Goal: Information Seeking & Learning: Learn about a topic

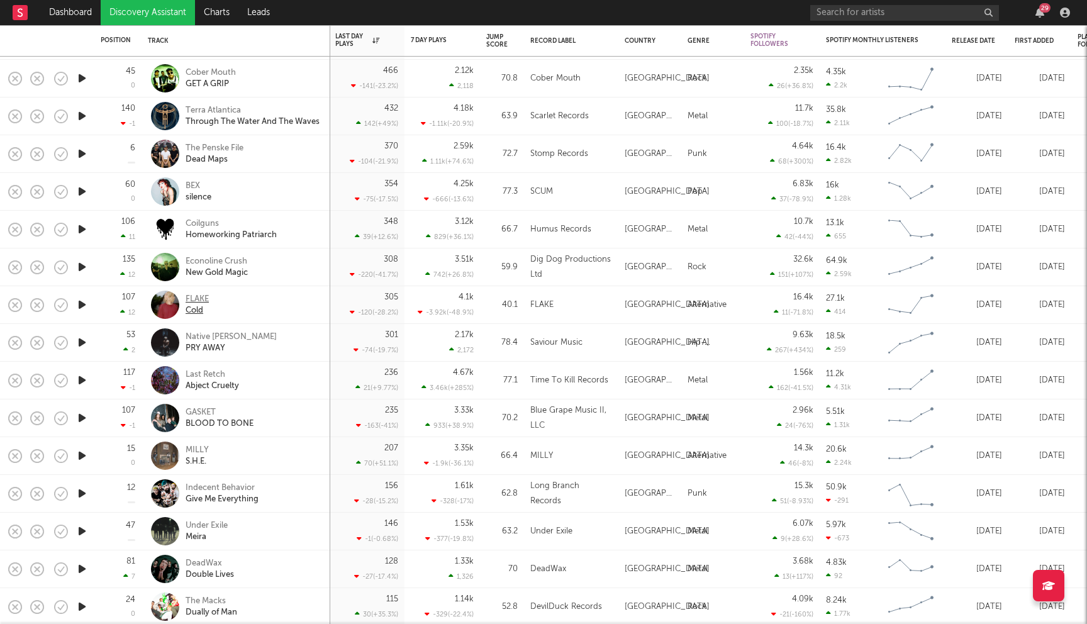
click at [199, 303] on div "FLAKE" at bounding box center [197, 299] width 23 height 11
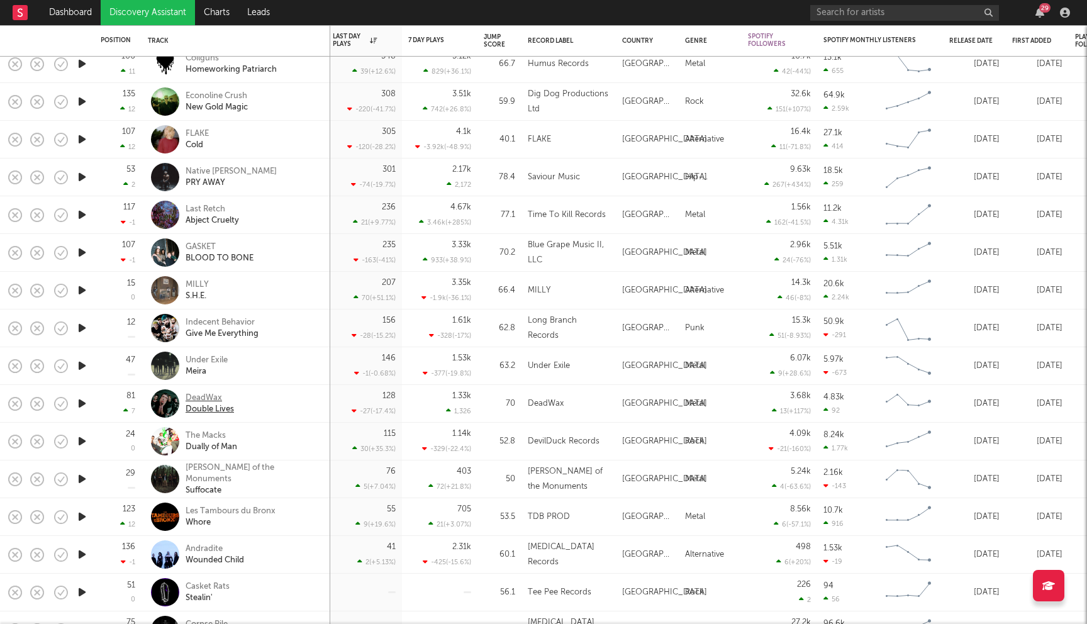
click at [208, 394] on div "DeadWax" at bounding box center [210, 398] width 48 height 11
click at [227, 321] on div "Indecent Behavior" at bounding box center [222, 322] width 73 height 11
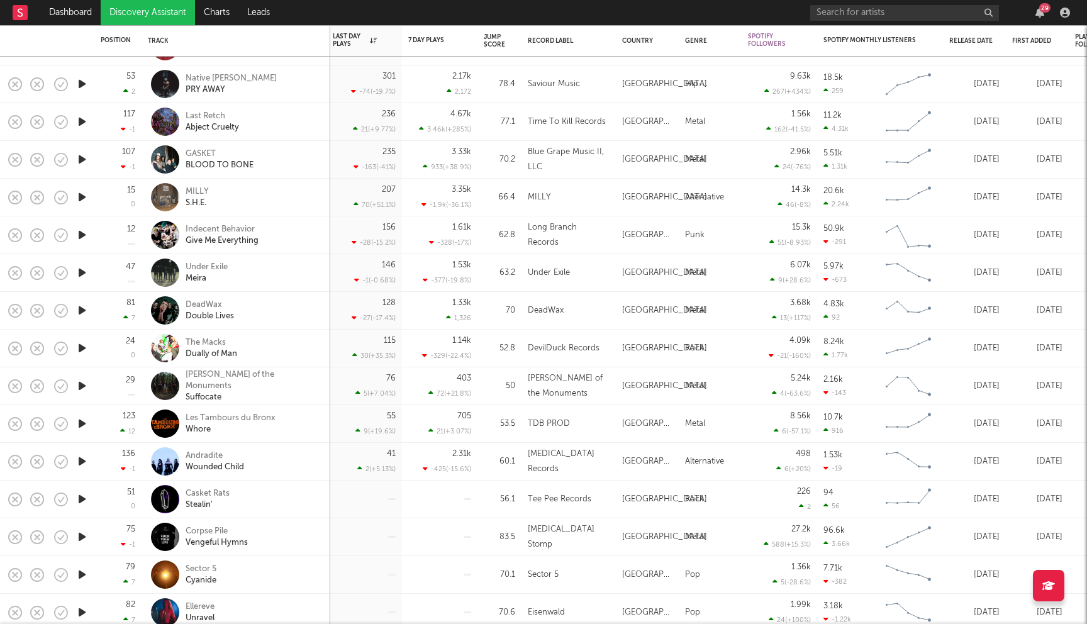
click at [262, 374] on div "Graves of the Monuments Suffocate" at bounding box center [236, 386] width 176 height 37
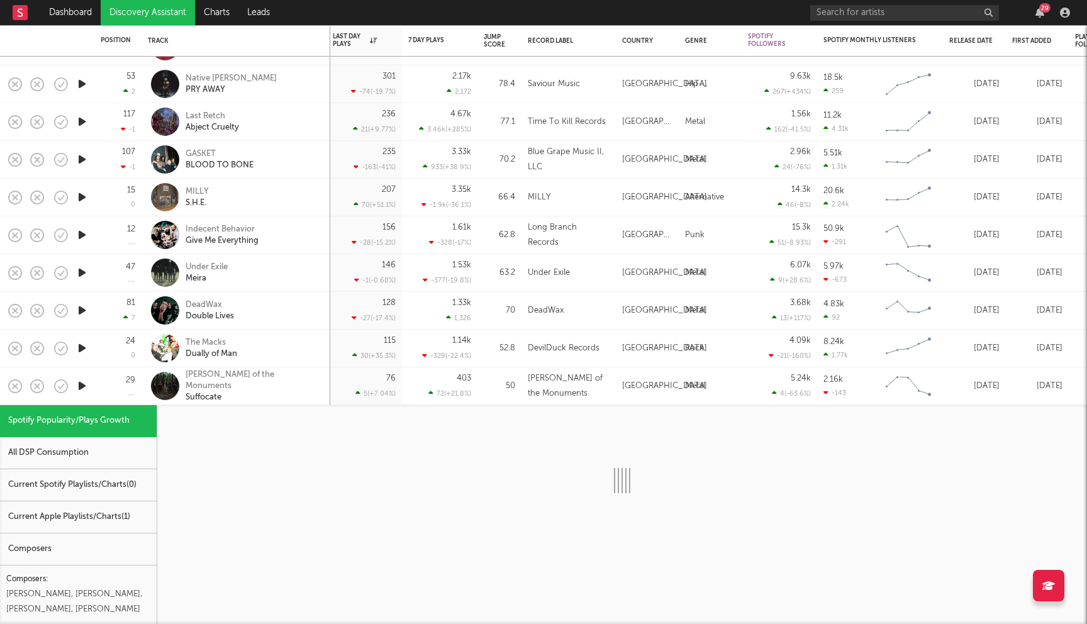
select select "1w"
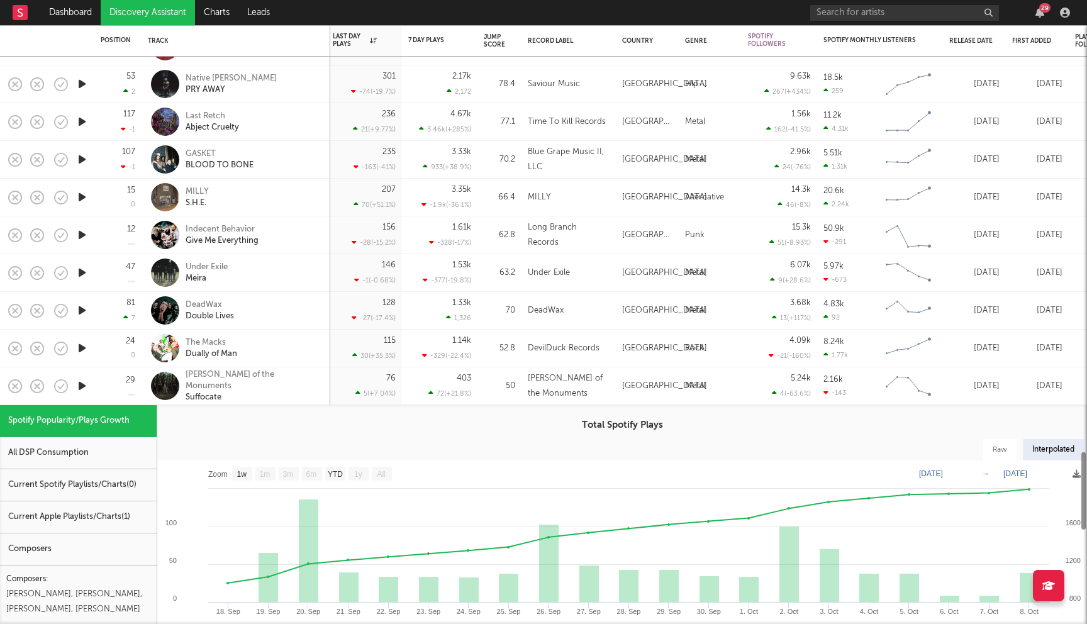
click at [318, 377] on div "Graves of the Monuments Suffocate" at bounding box center [253, 386] width 135 height 34
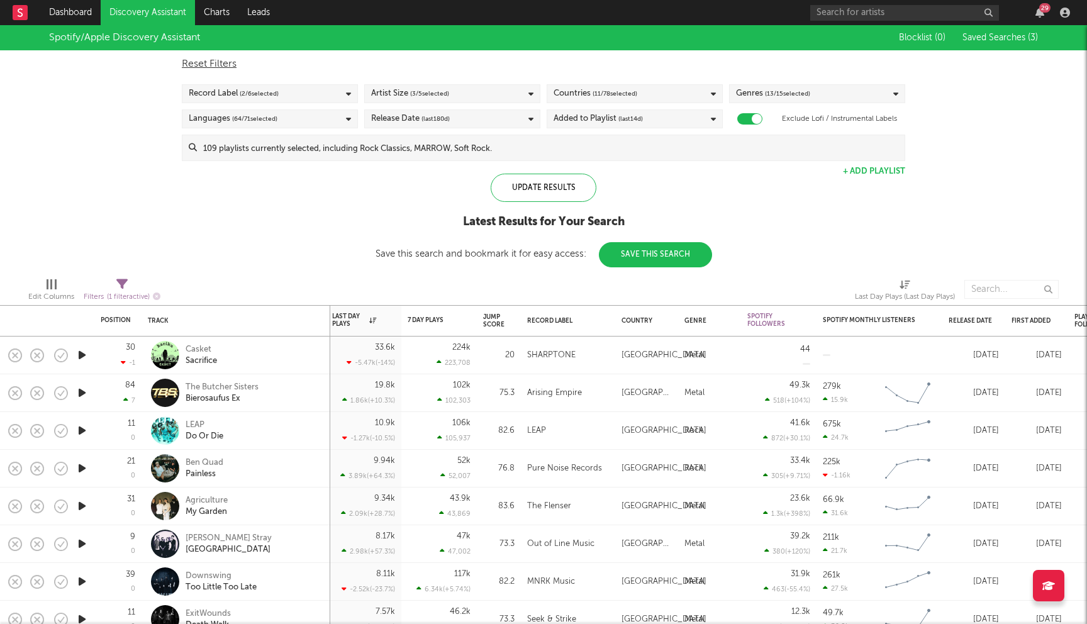
click at [390, 145] on input at bounding box center [551, 147] width 708 height 25
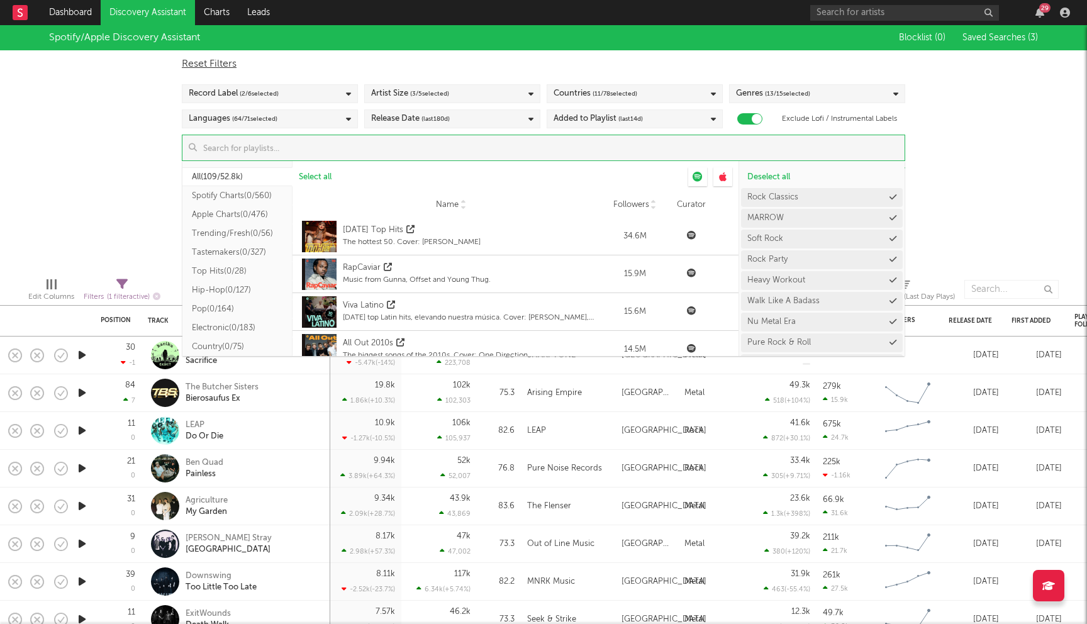
scroll to position [2, 0]
click at [312, 171] on button "Select all" at bounding box center [320, 176] width 55 height 19
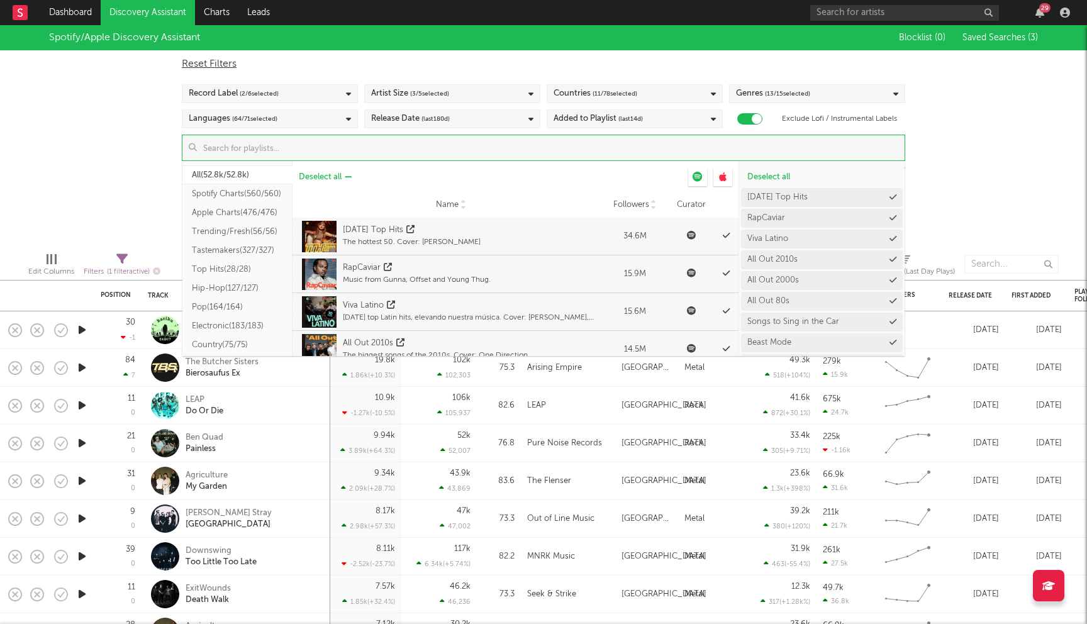
click at [315, 173] on span "Deselect all" at bounding box center [320, 177] width 43 height 8
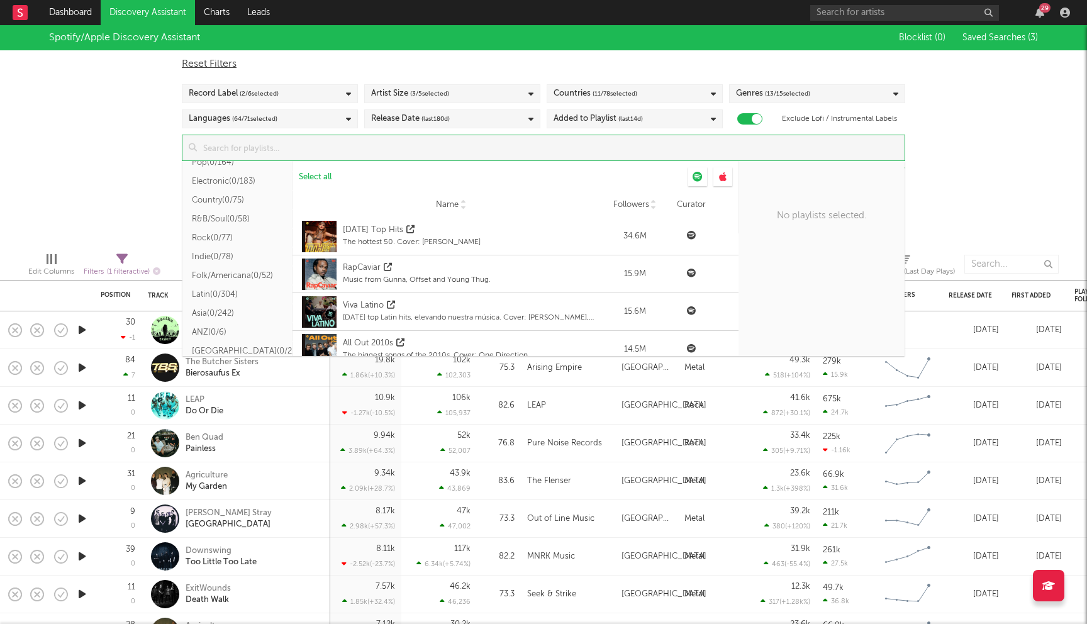
scroll to position [148, 0]
click at [227, 259] on button "Indie ( 0/78 )" at bounding box center [238, 255] width 110 height 19
click at [232, 278] on button "Folk/Americana ( 0/52 )" at bounding box center [238, 274] width 110 height 19
click at [352, 181] on span "Select all from ' Folk/Americana '" at bounding box center [358, 177] width 118 height 8
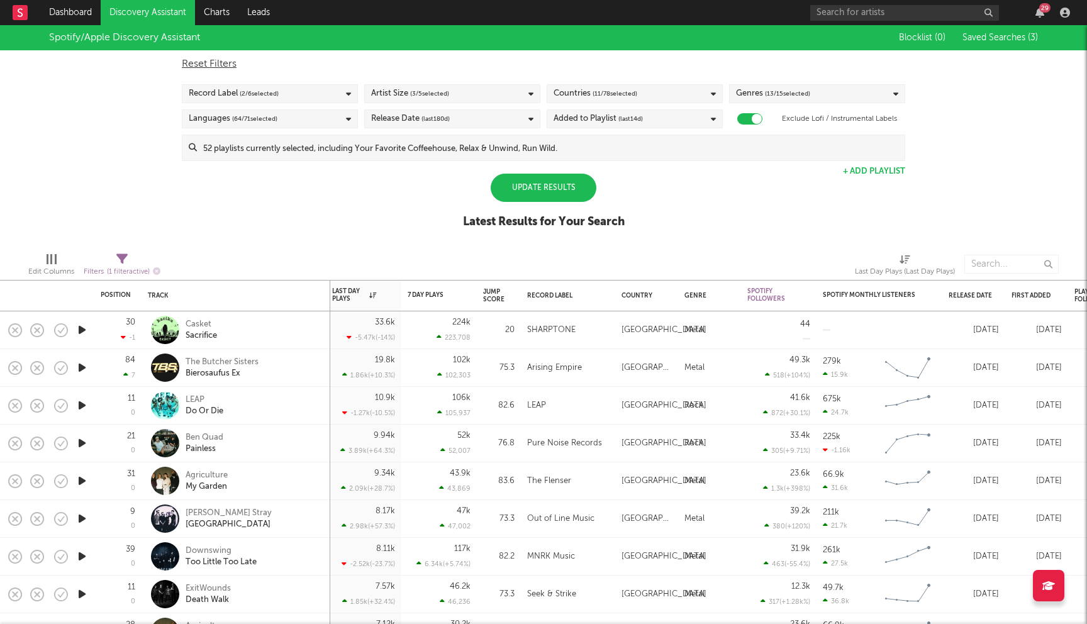
click at [131, 145] on div "Spotify/Apple Discovery Assistant Blocklist ( 0 ) Saved Searches ( 3 ) Reset Fi…" at bounding box center [543, 133] width 1087 height 217
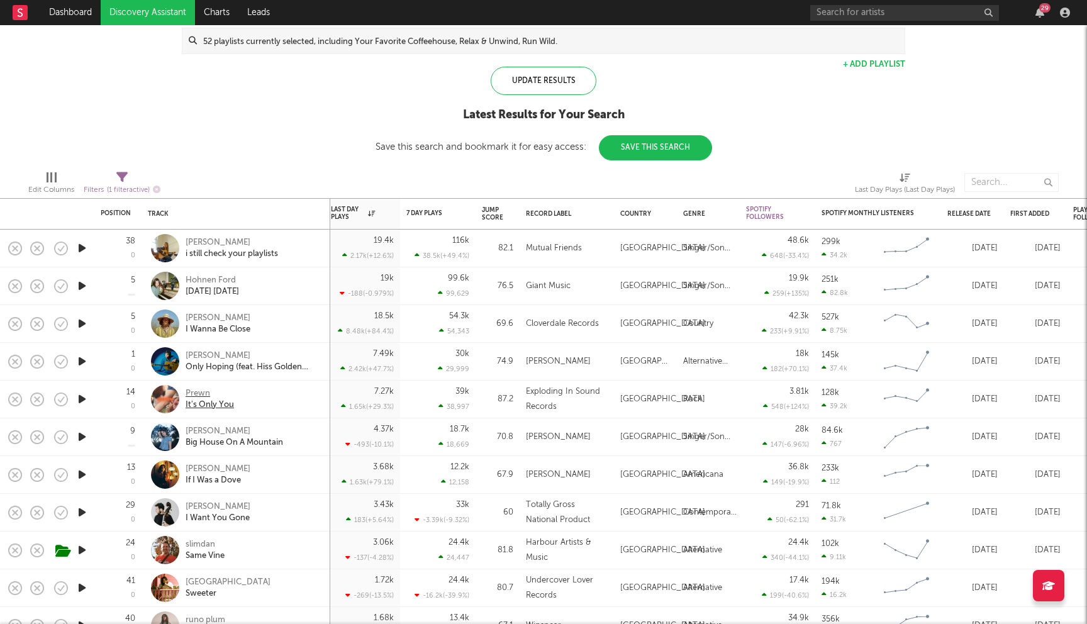
click at [202, 396] on div "Prewn" at bounding box center [210, 393] width 48 height 11
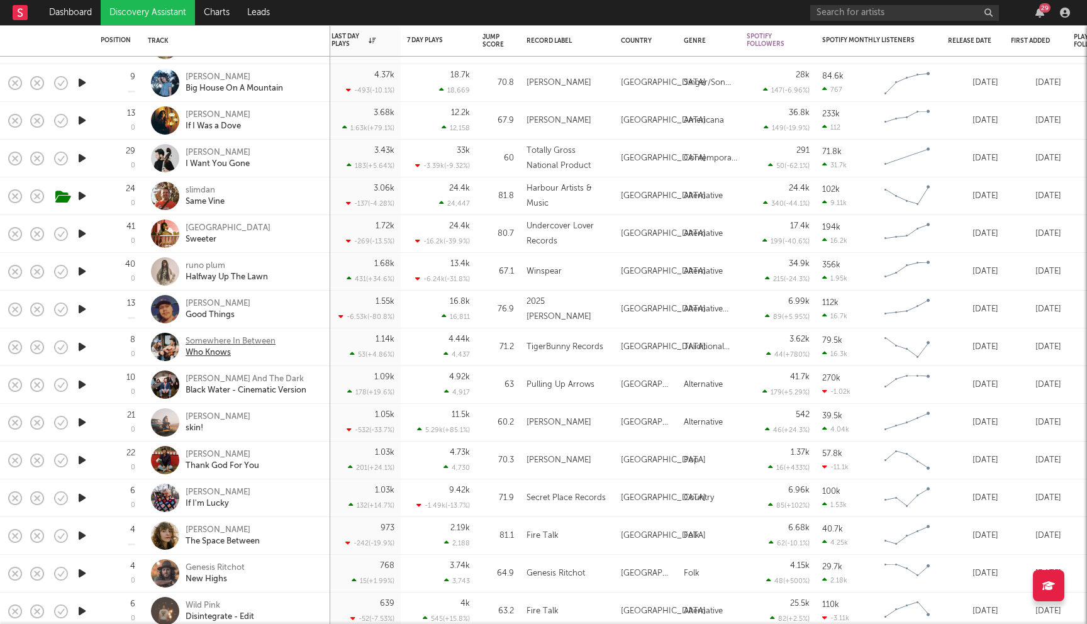
click at [245, 347] on div "Who Knows" at bounding box center [231, 352] width 90 height 11
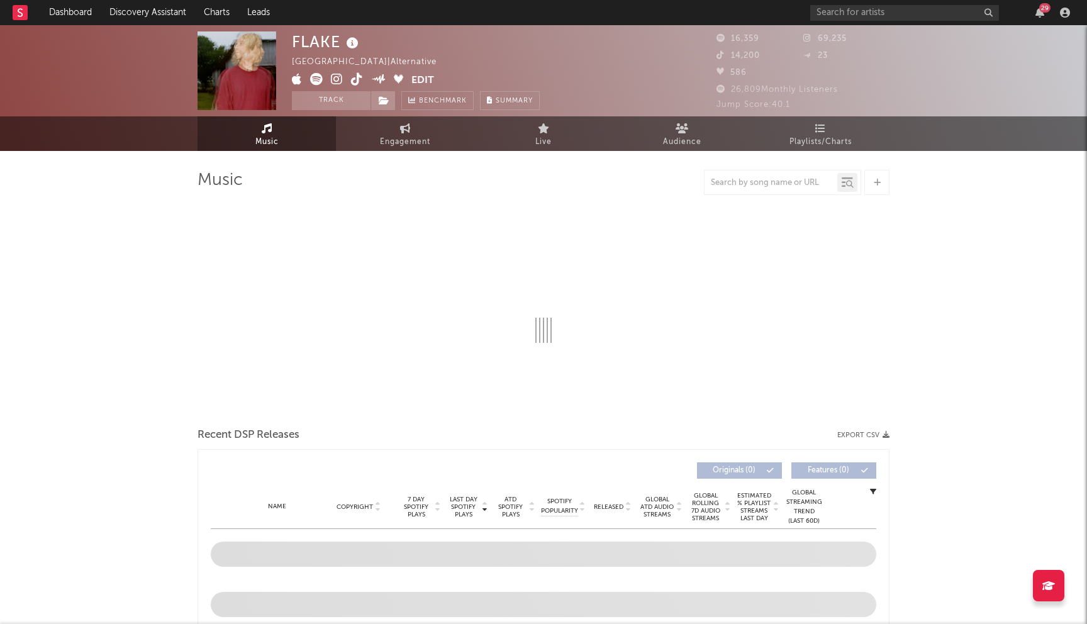
select select "6m"
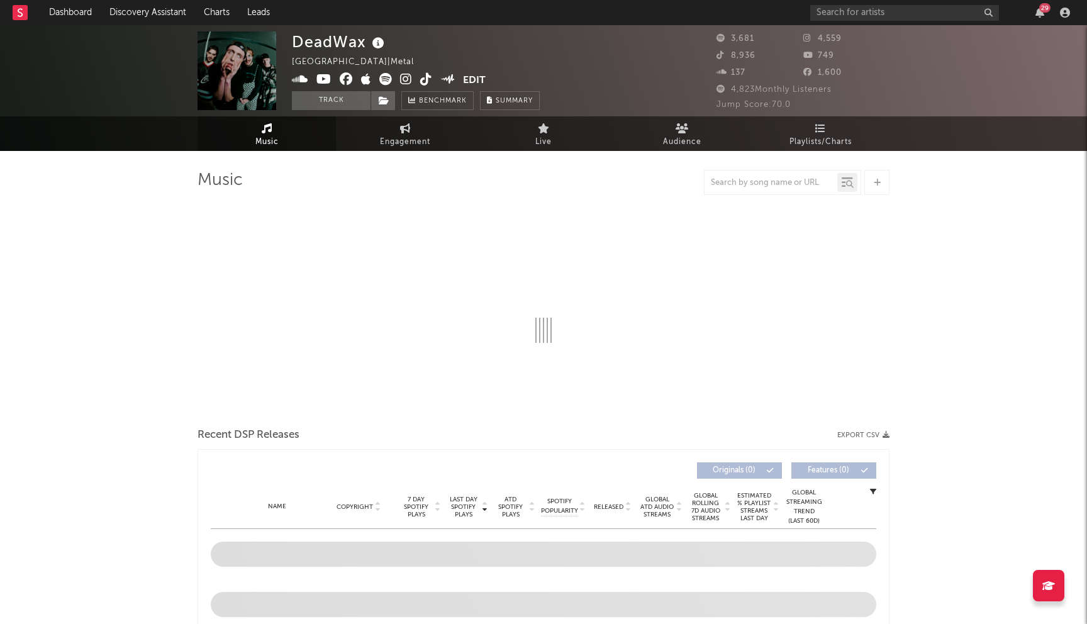
select select "1w"
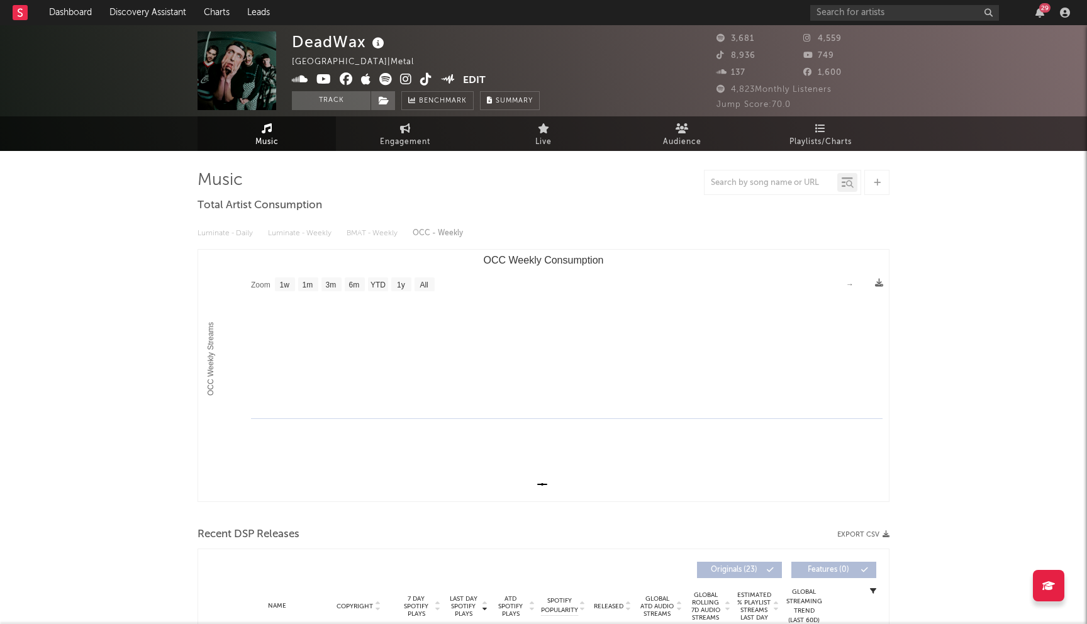
click at [344, 81] on icon at bounding box center [346, 79] width 13 height 13
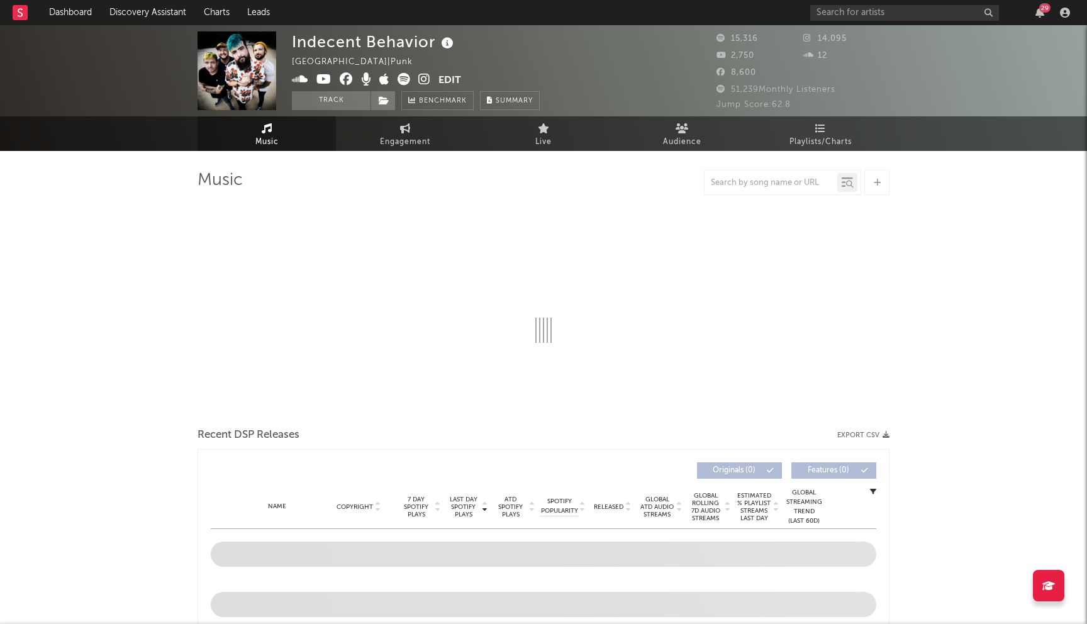
select select "1w"
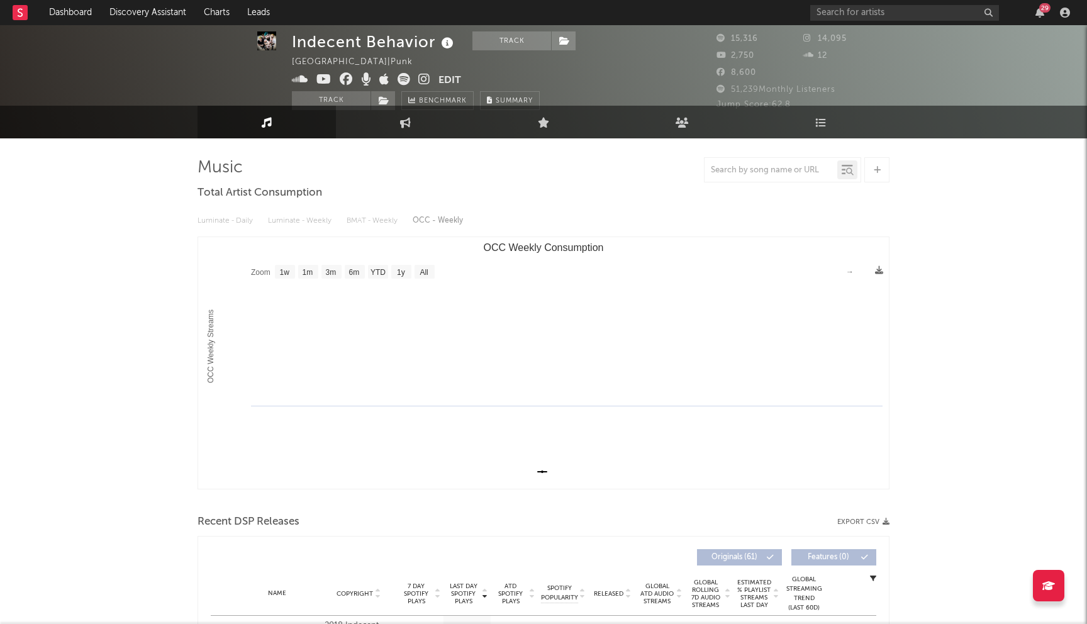
scroll to position [4, 0]
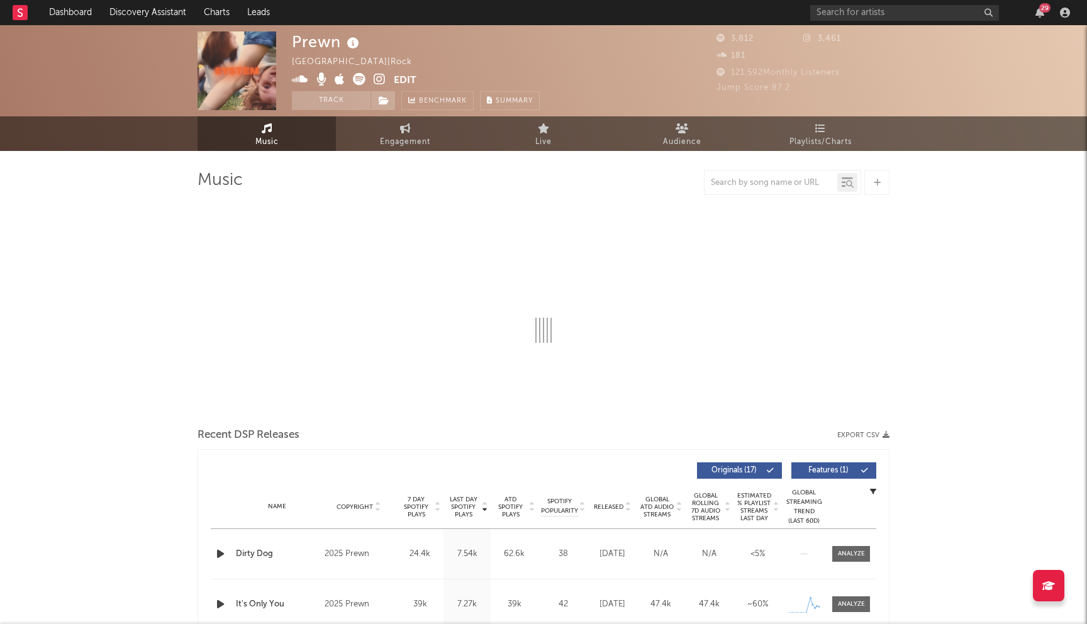
select select "1w"
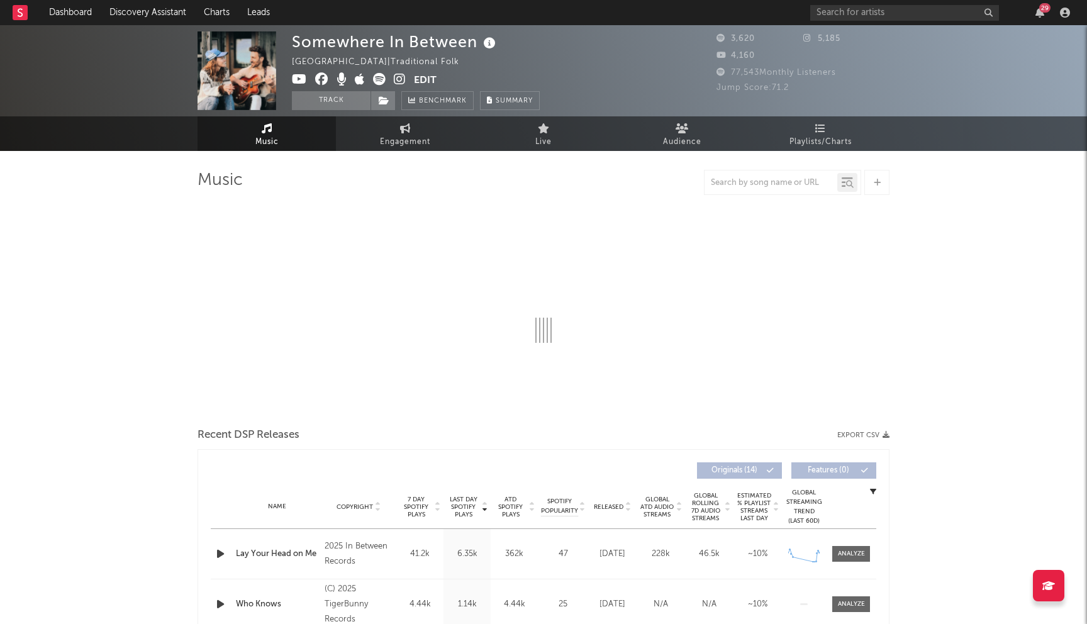
select select "6m"
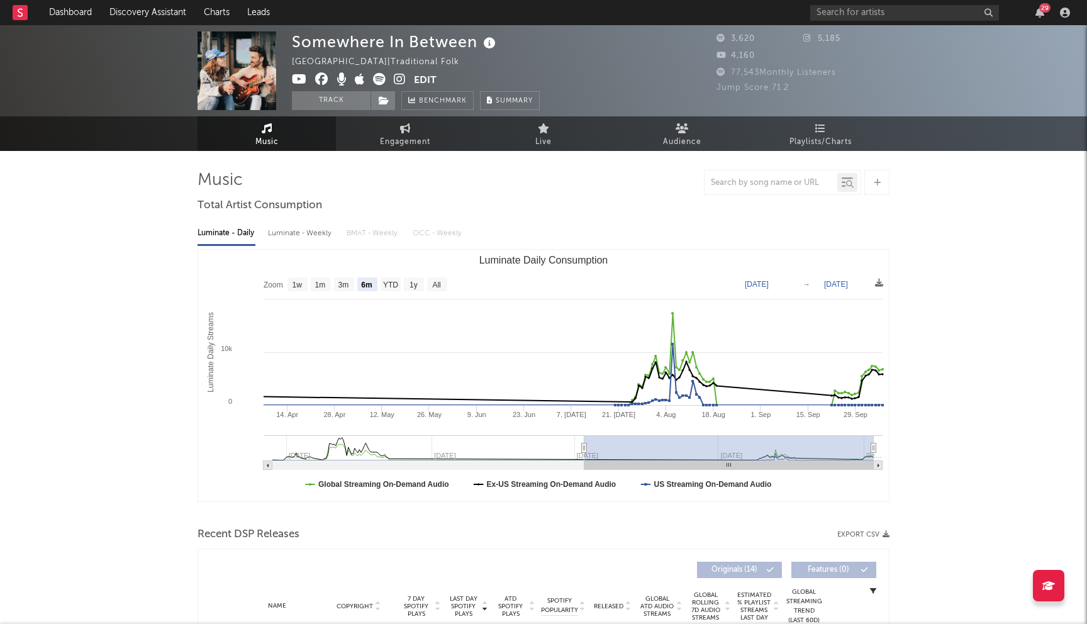
click at [323, 84] on icon at bounding box center [321, 79] width 13 height 13
click at [300, 78] on icon at bounding box center [299, 79] width 15 height 13
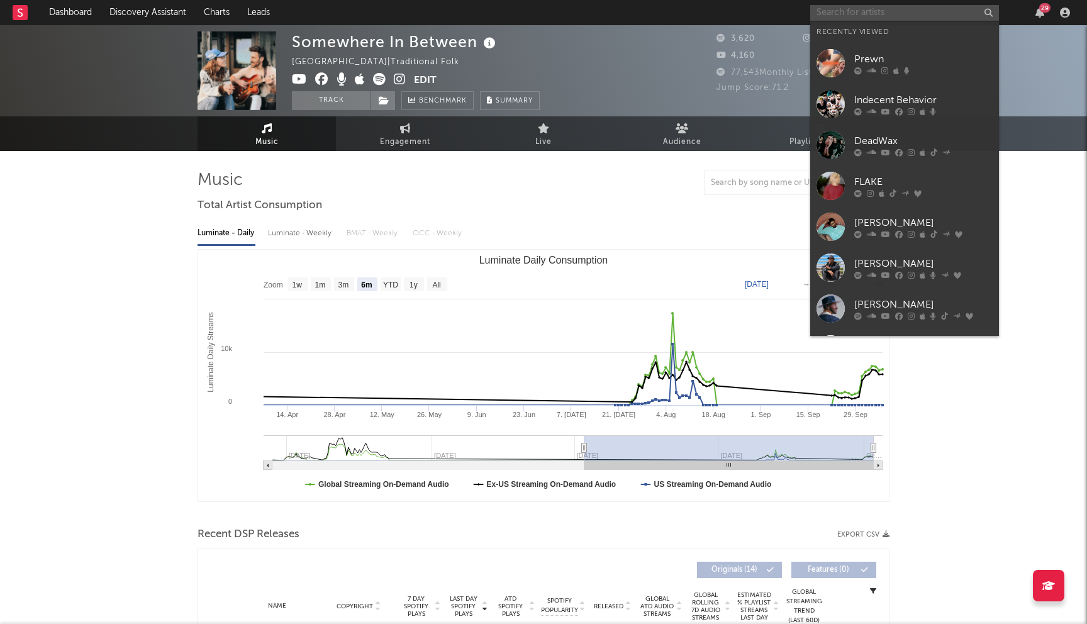
click at [863, 10] on input "text" at bounding box center [905, 13] width 189 height 16
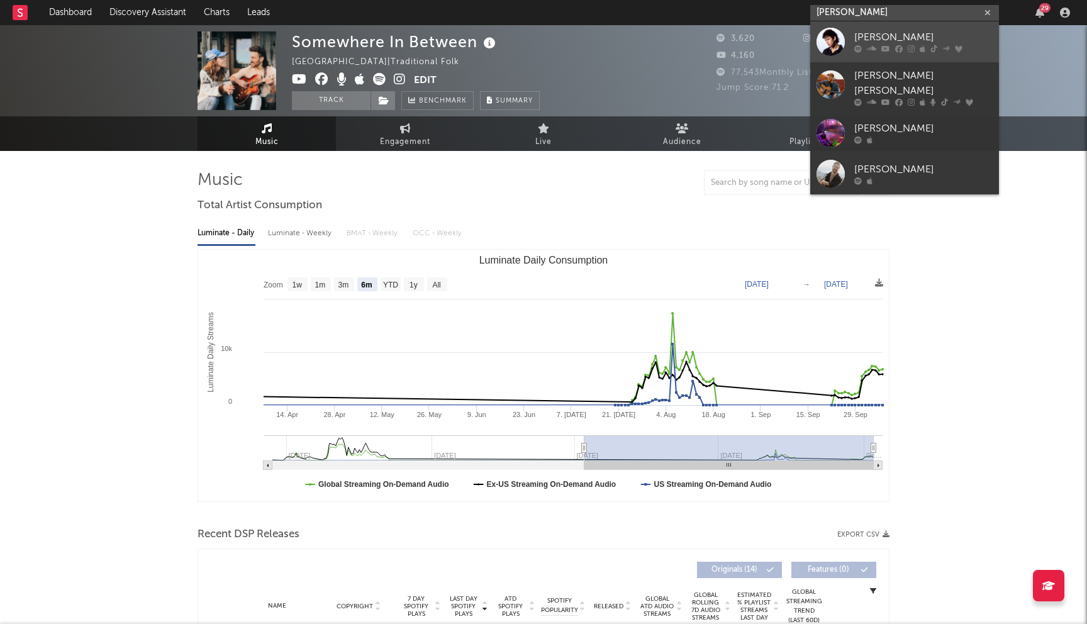
type input "[PERSON_NAME]"
click at [860, 41] on div "[PERSON_NAME]" at bounding box center [924, 37] width 138 height 15
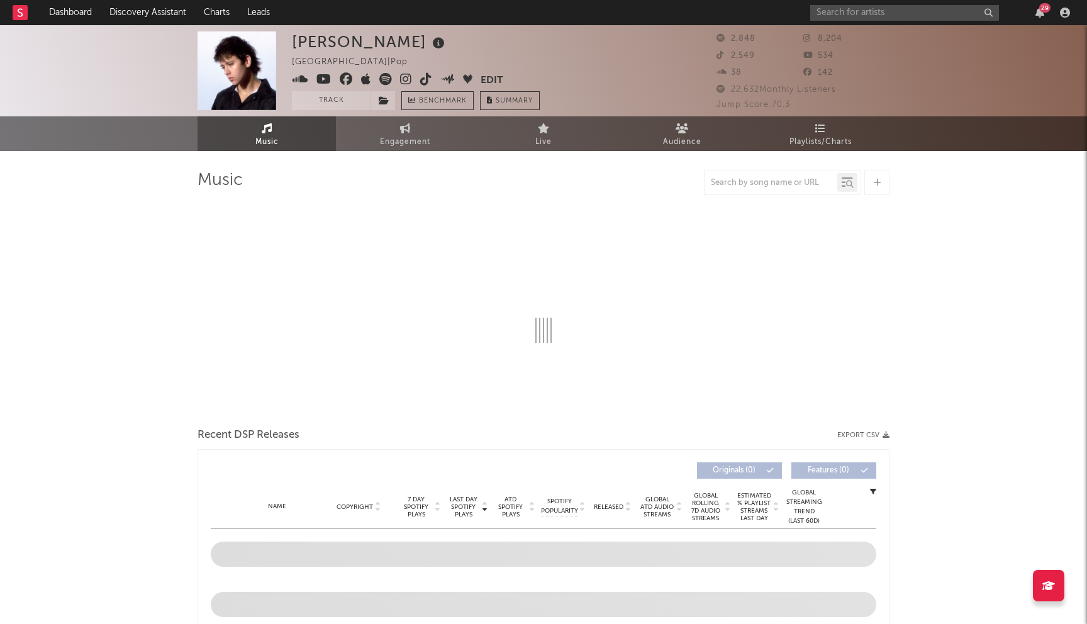
select select "6m"
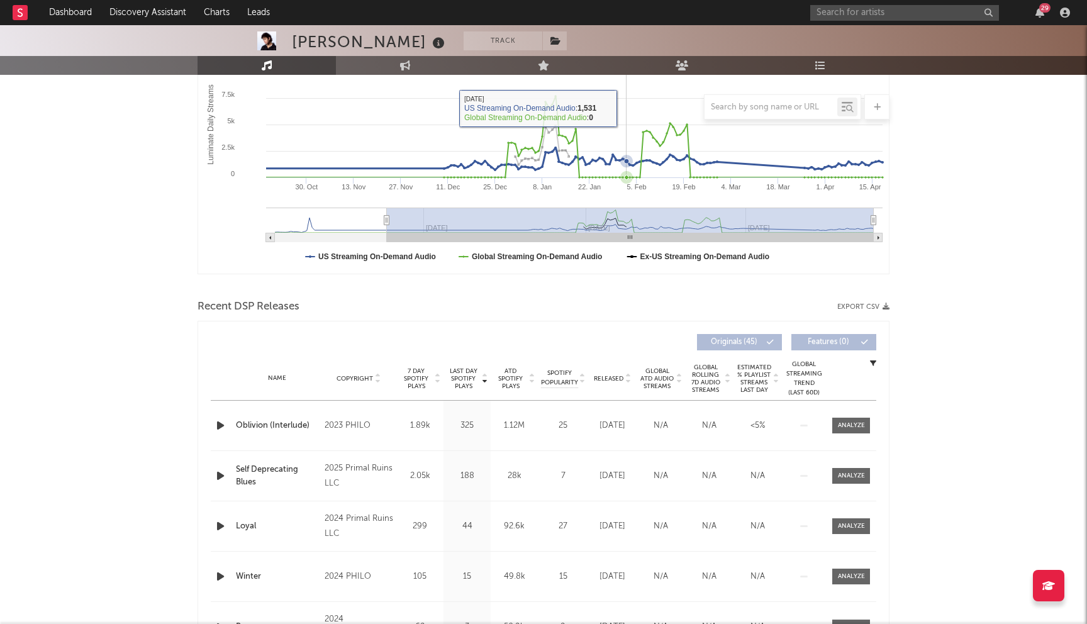
scroll to position [233, 0]
